Goal: Find specific page/section: Find specific page/section

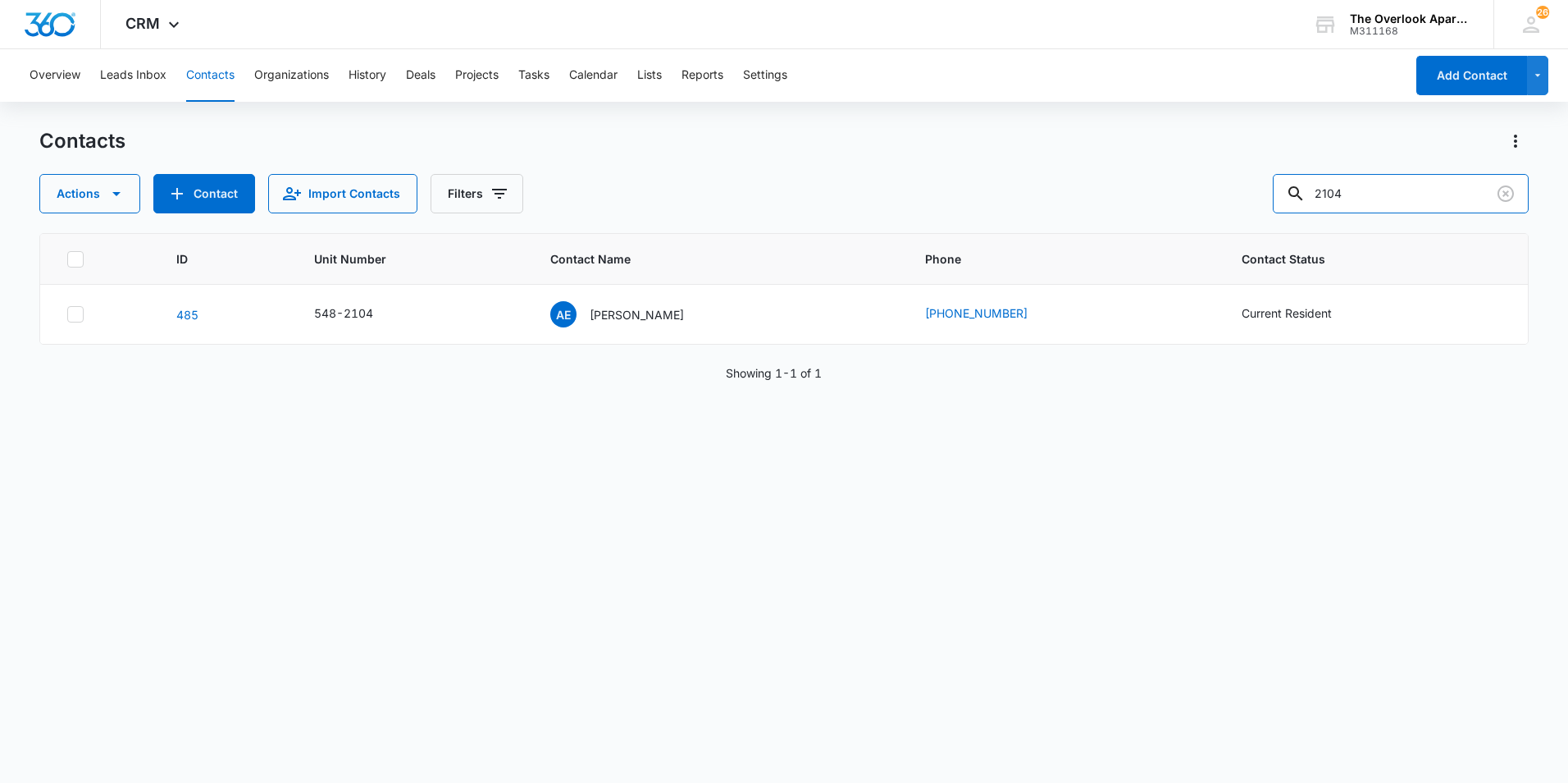
drag, startPoint x: 1384, startPoint y: 196, endPoint x: 1012, endPoint y: 247, distance: 375.5
click at [1051, 247] on div "Contacts Actions Contact Import Contacts Filters 2104 ID Unit Number Contact Na…" at bounding box center [784, 455] width 1489 height 653
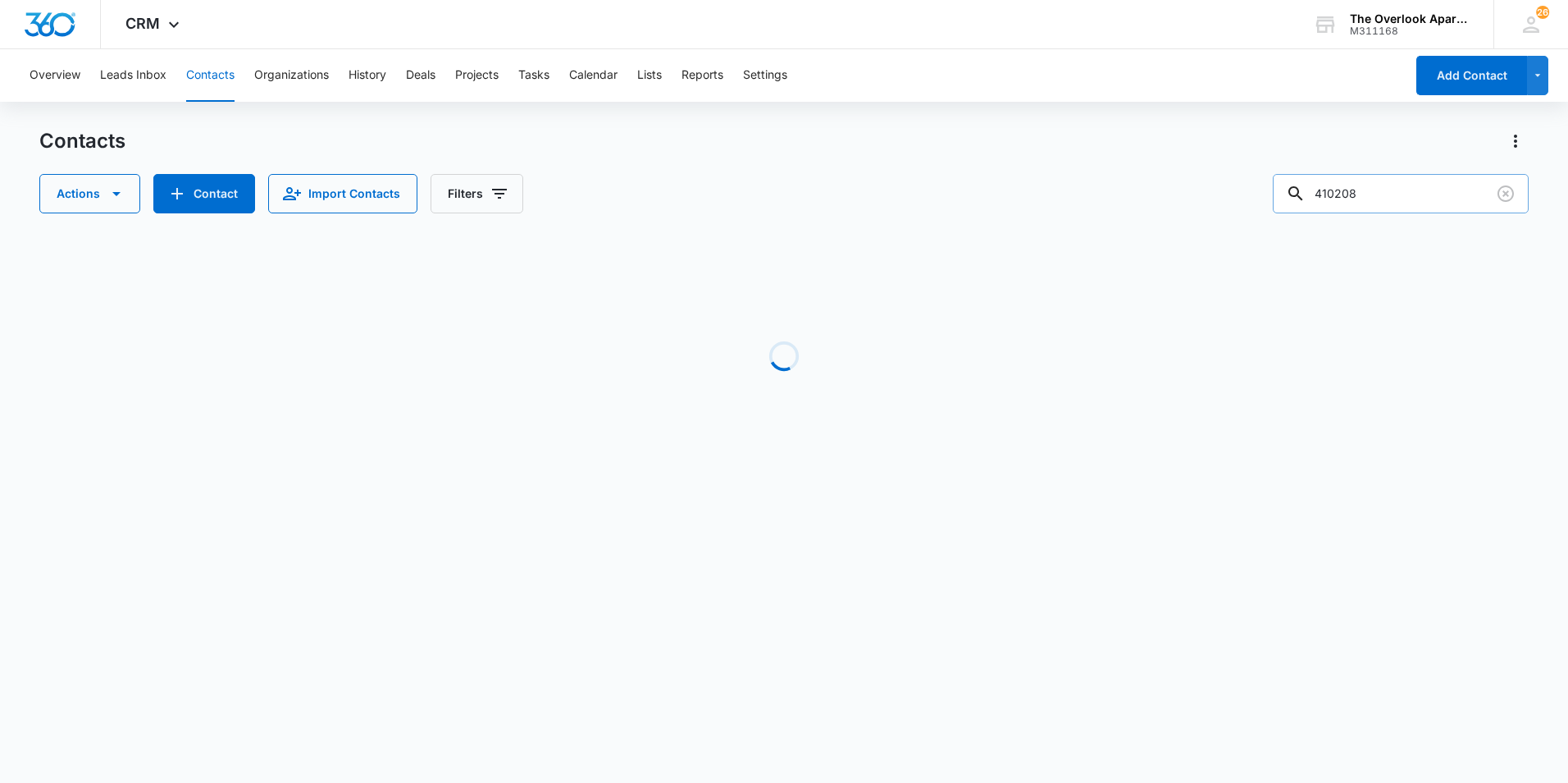
click at [1337, 198] on input "410208" at bounding box center [1400, 193] width 256 height 39
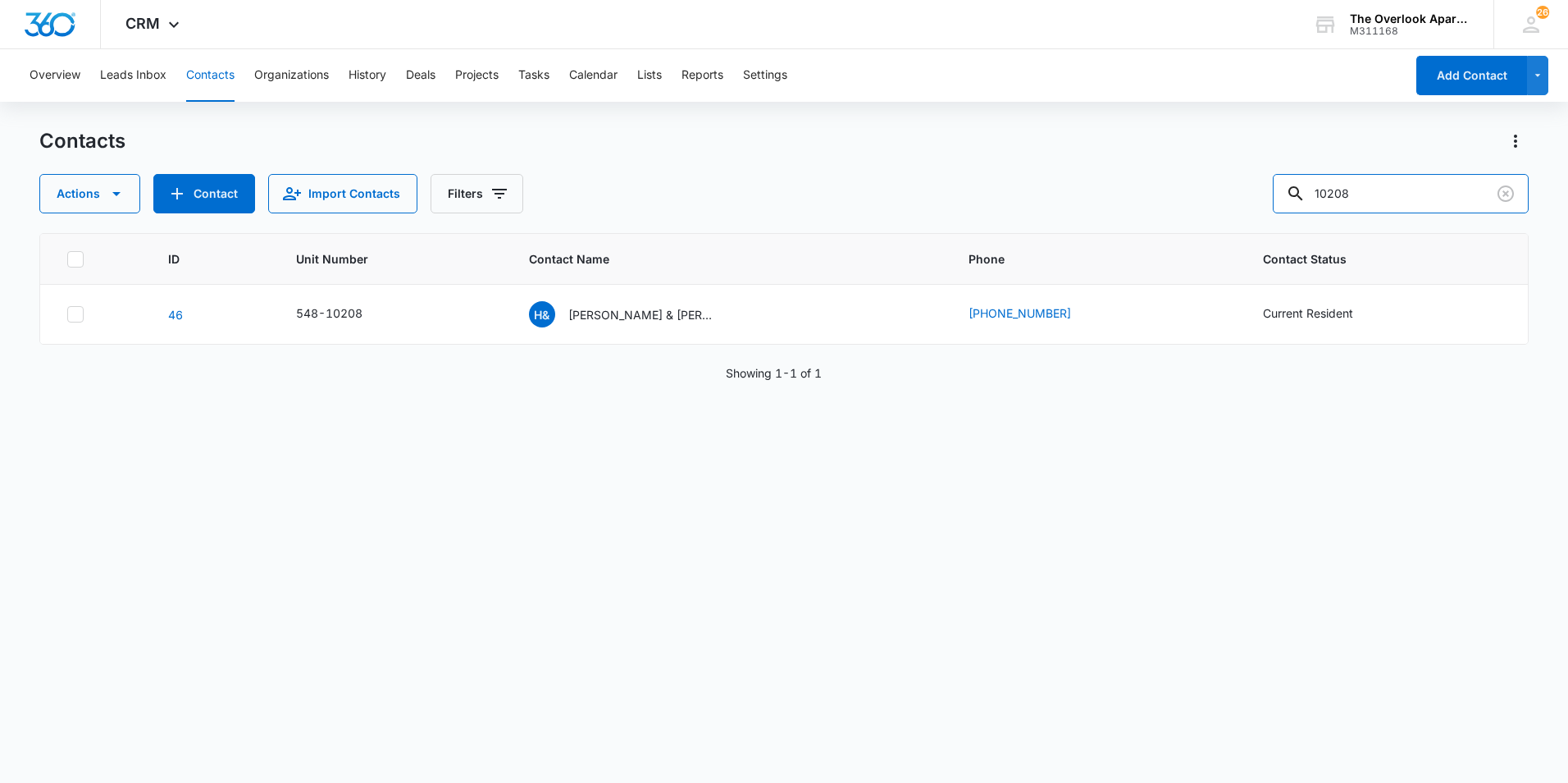
type input "10208"
click at [676, 306] on p "[PERSON_NAME] & [PERSON_NAME]" at bounding box center [642, 314] width 148 height 17
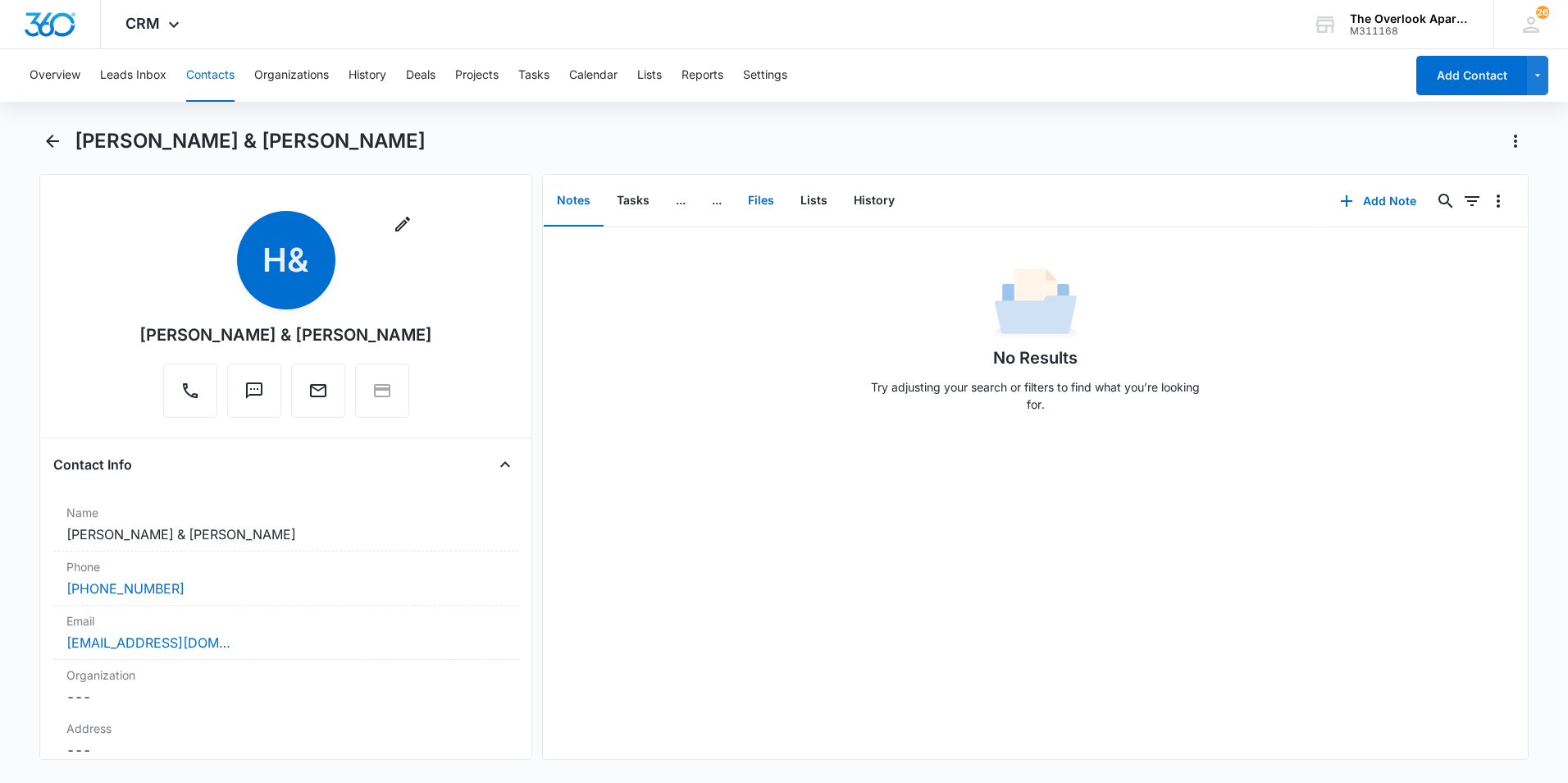
click at [769, 207] on button "Files" at bounding box center [761, 201] width 53 height 51
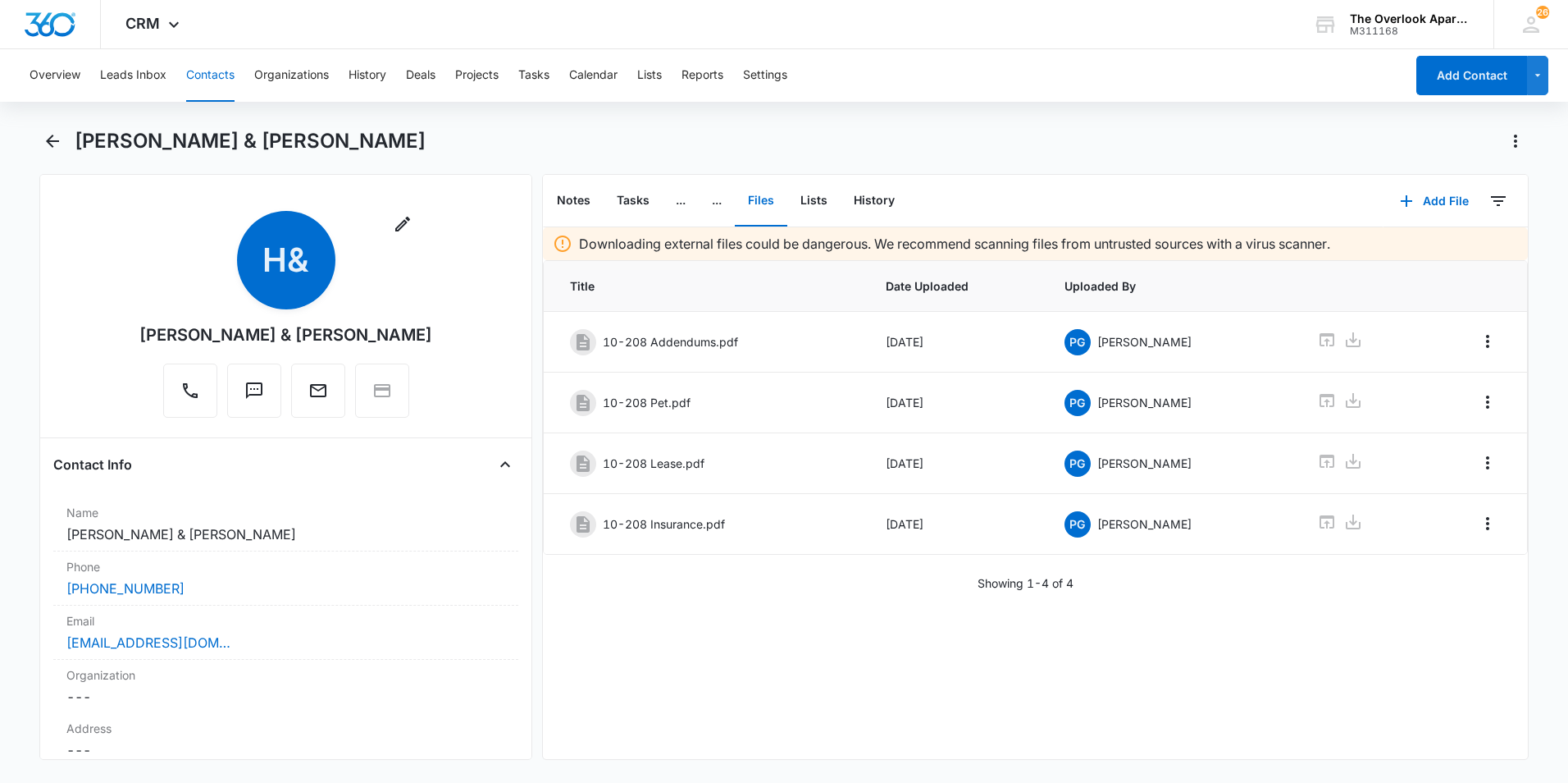
click at [1086, 605] on div "Downloading external files could be dangerous. We recommend scanning files from…" at bounding box center [1036, 493] width 985 height 532
